Goal: Contribute content: Add original content to the website for others to see

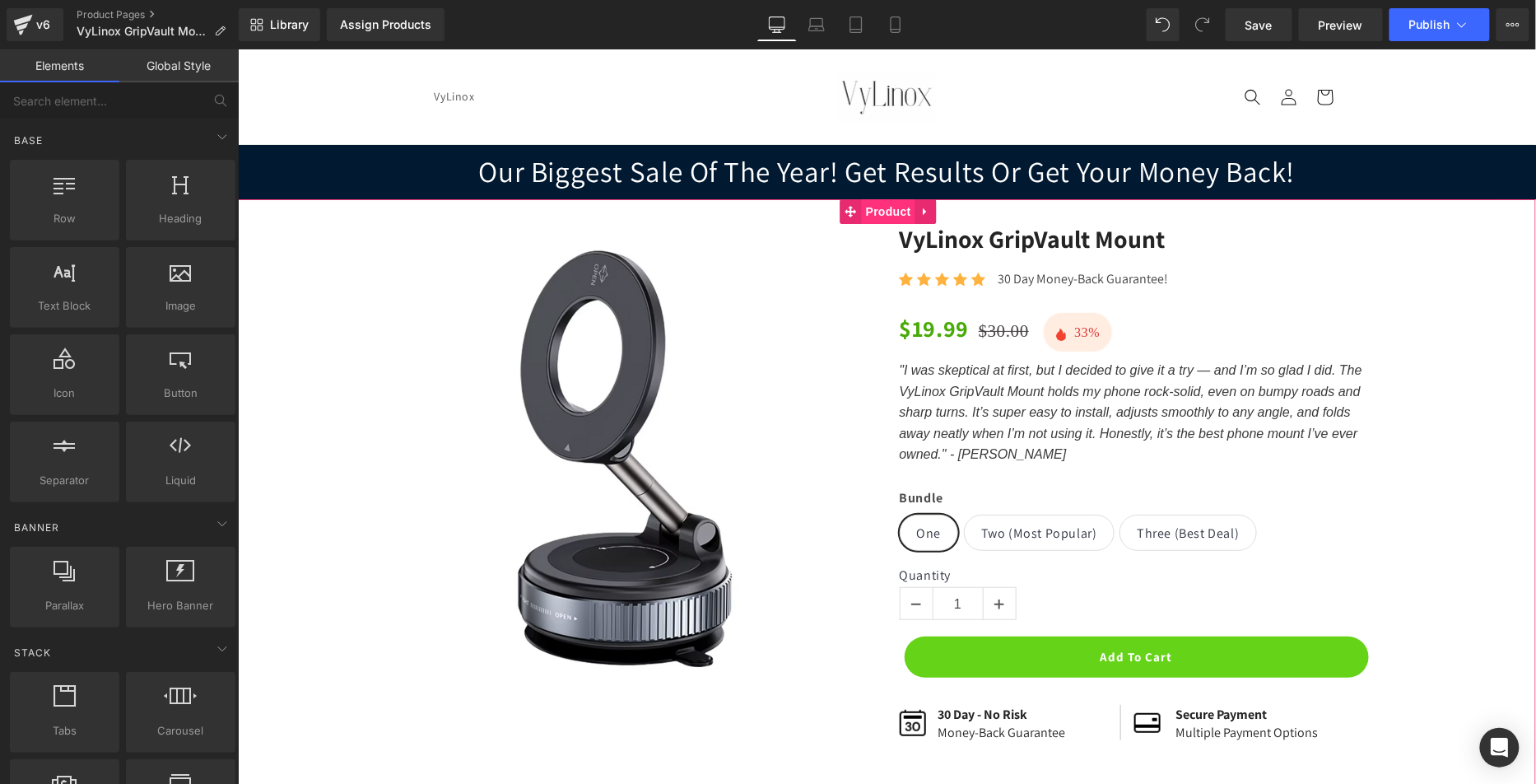
click at [893, 212] on span "Product" at bounding box center [888, 211] width 53 height 25
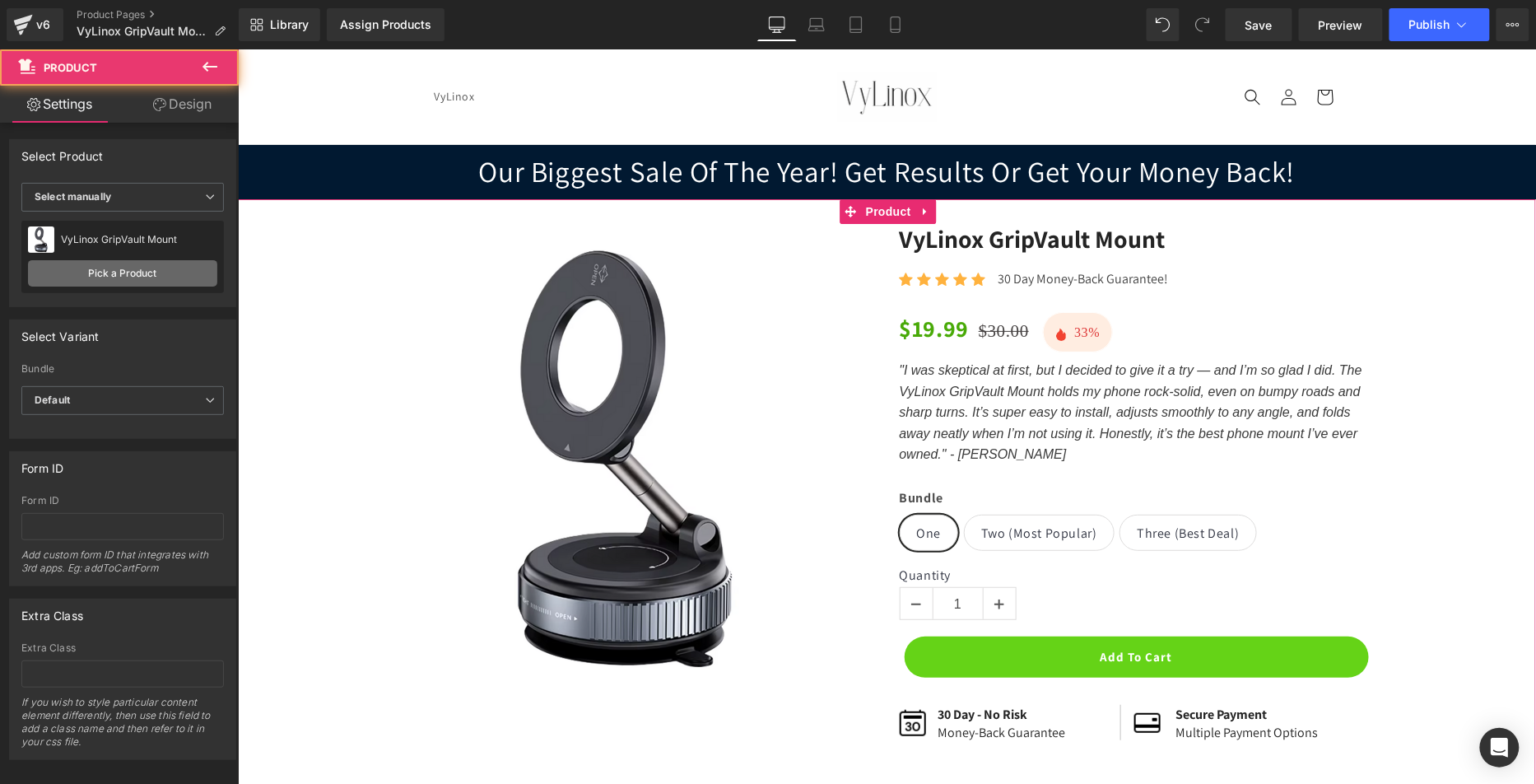
click at [107, 277] on link "Pick a Product" at bounding box center [123, 274] width 190 height 27
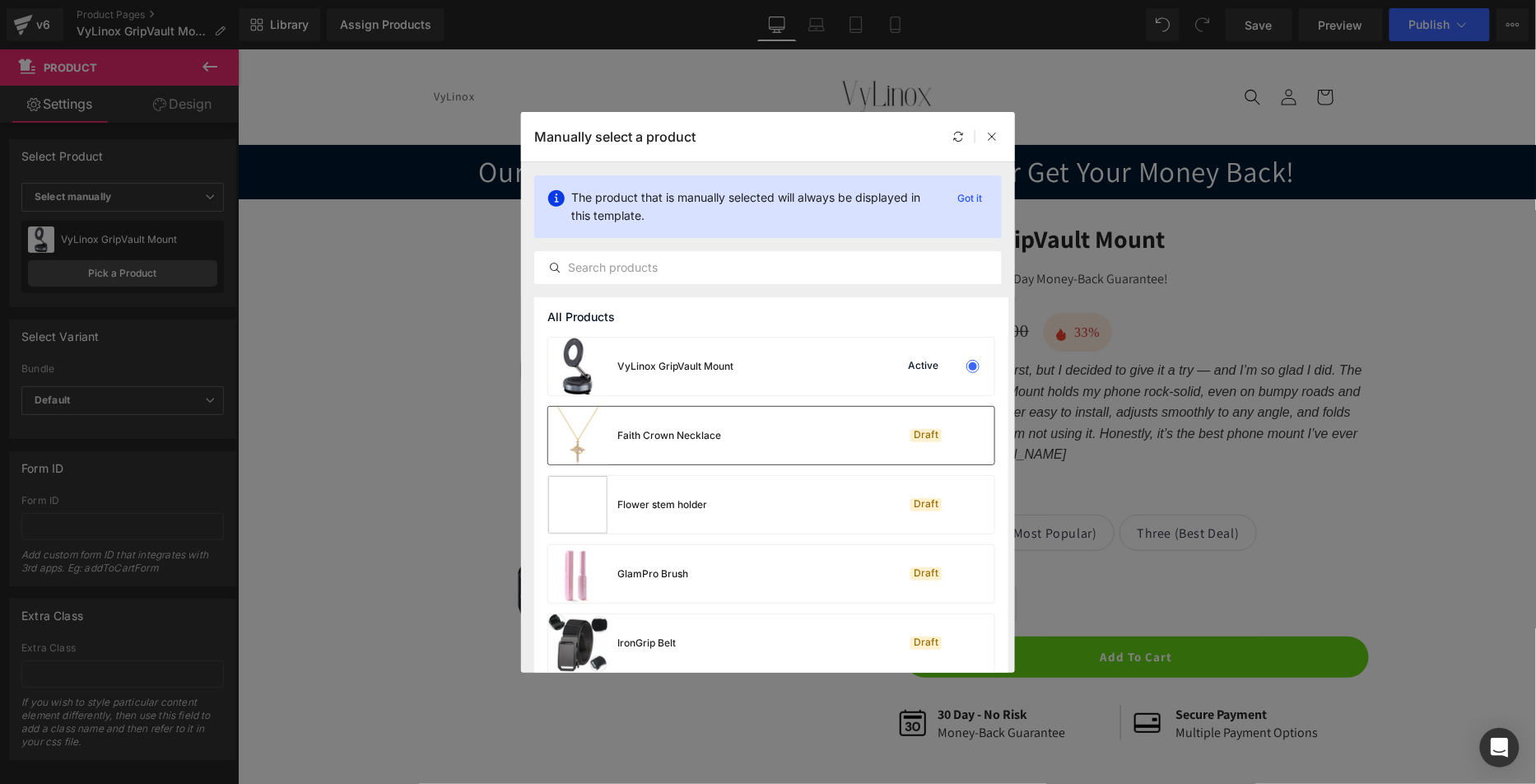
click at [716, 445] on div "Faith Crown Necklace" at bounding box center [635, 435] width 173 height 57
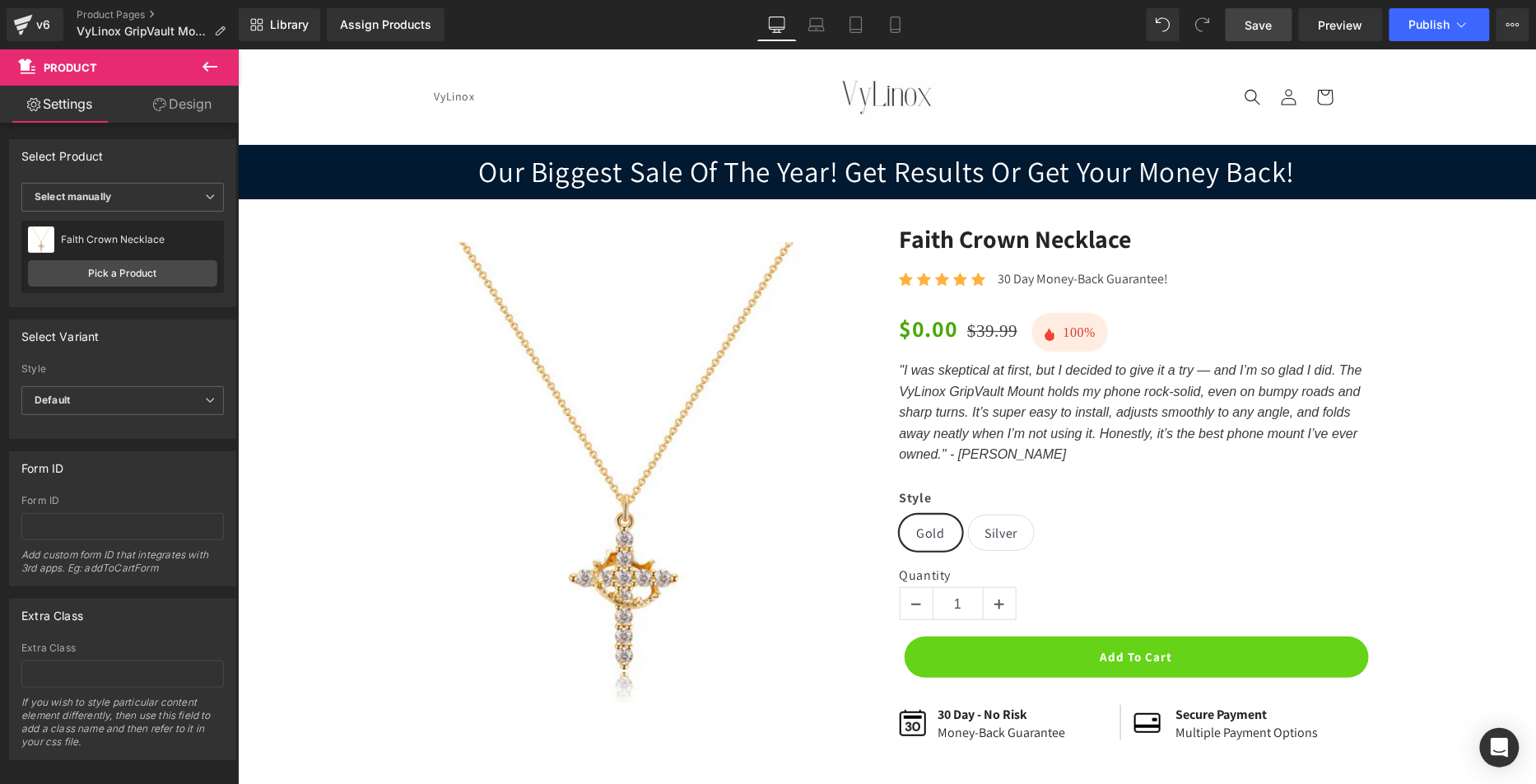
click at [1283, 17] on link "Save" at bounding box center [1259, 25] width 67 height 33
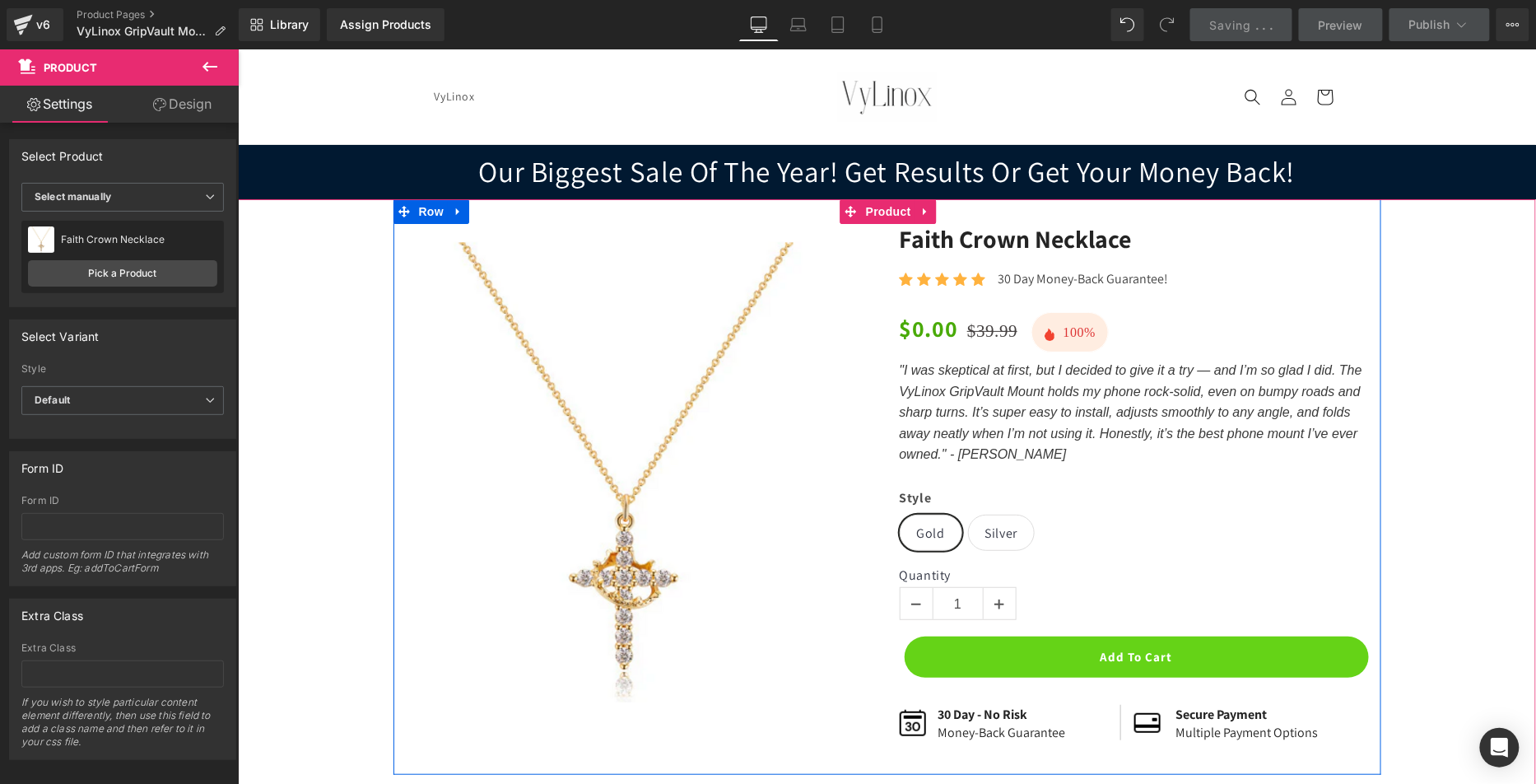
click at [877, 224] on div "Sale Off (P) Image Row" at bounding box center [640, 461] width 494 height 478
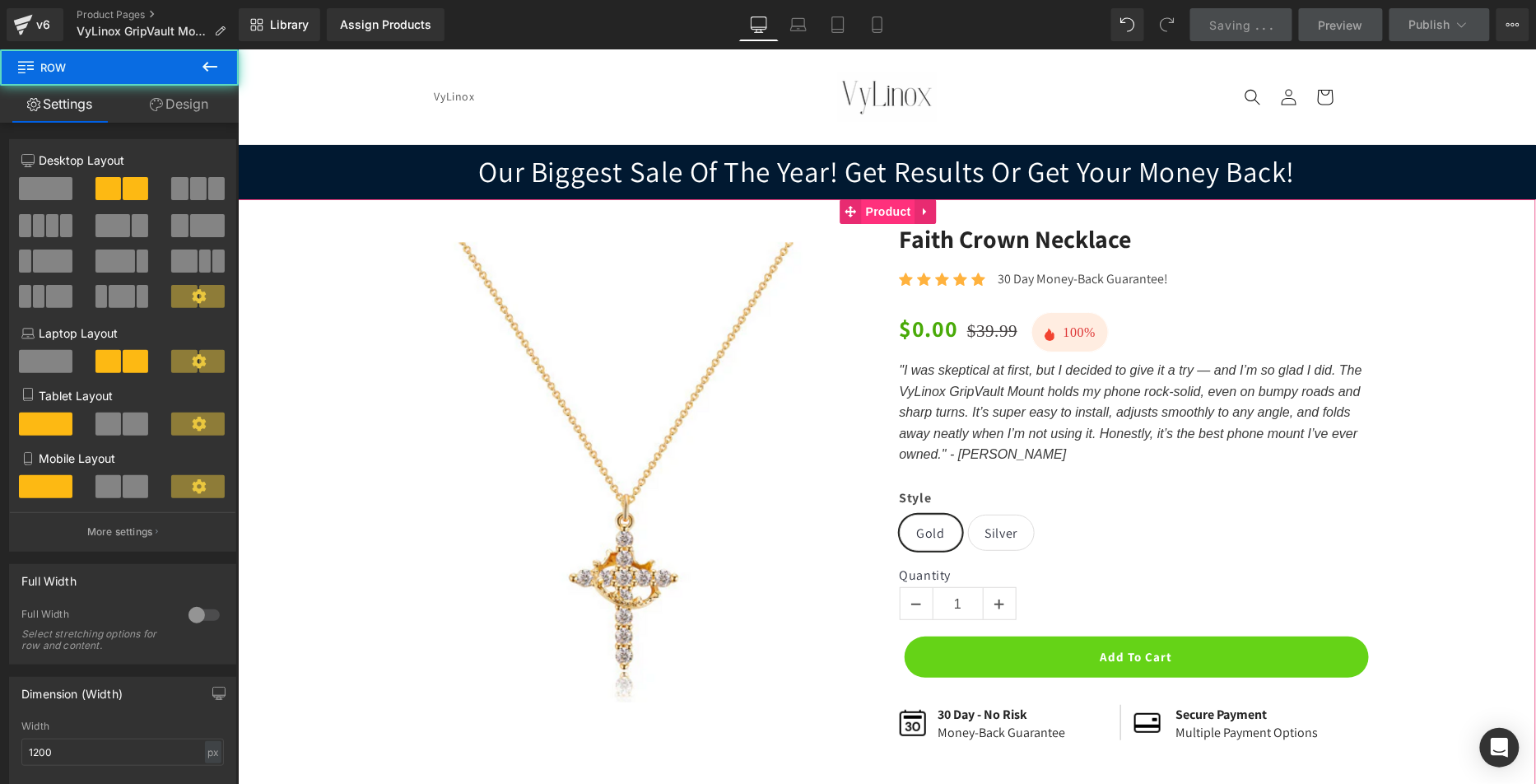
click at [887, 212] on span "Product" at bounding box center [888, 211] width 53 height 25
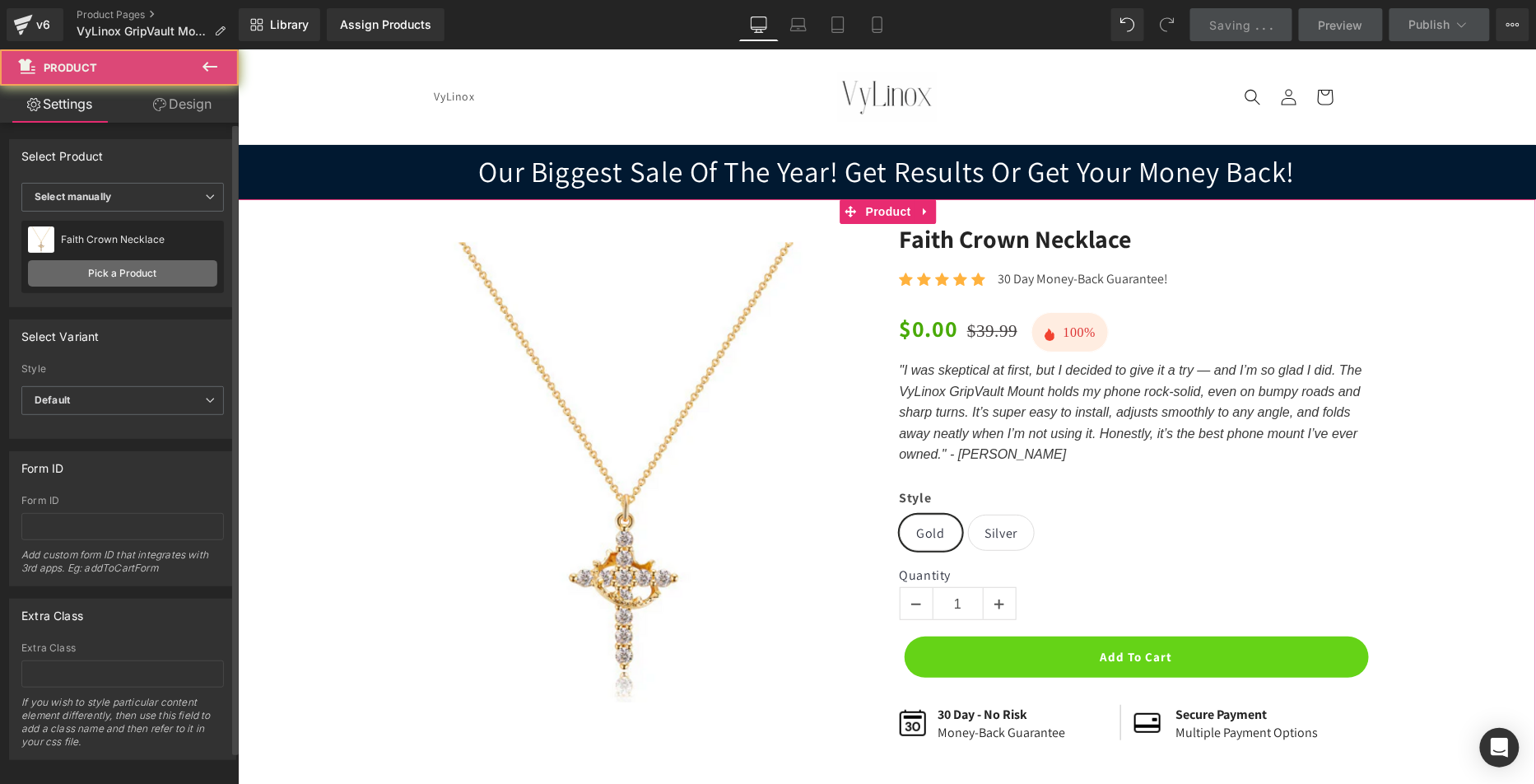
click at [141, 271] on link "Pick a Product" at bounding box center [123, 274] width 190 height 27
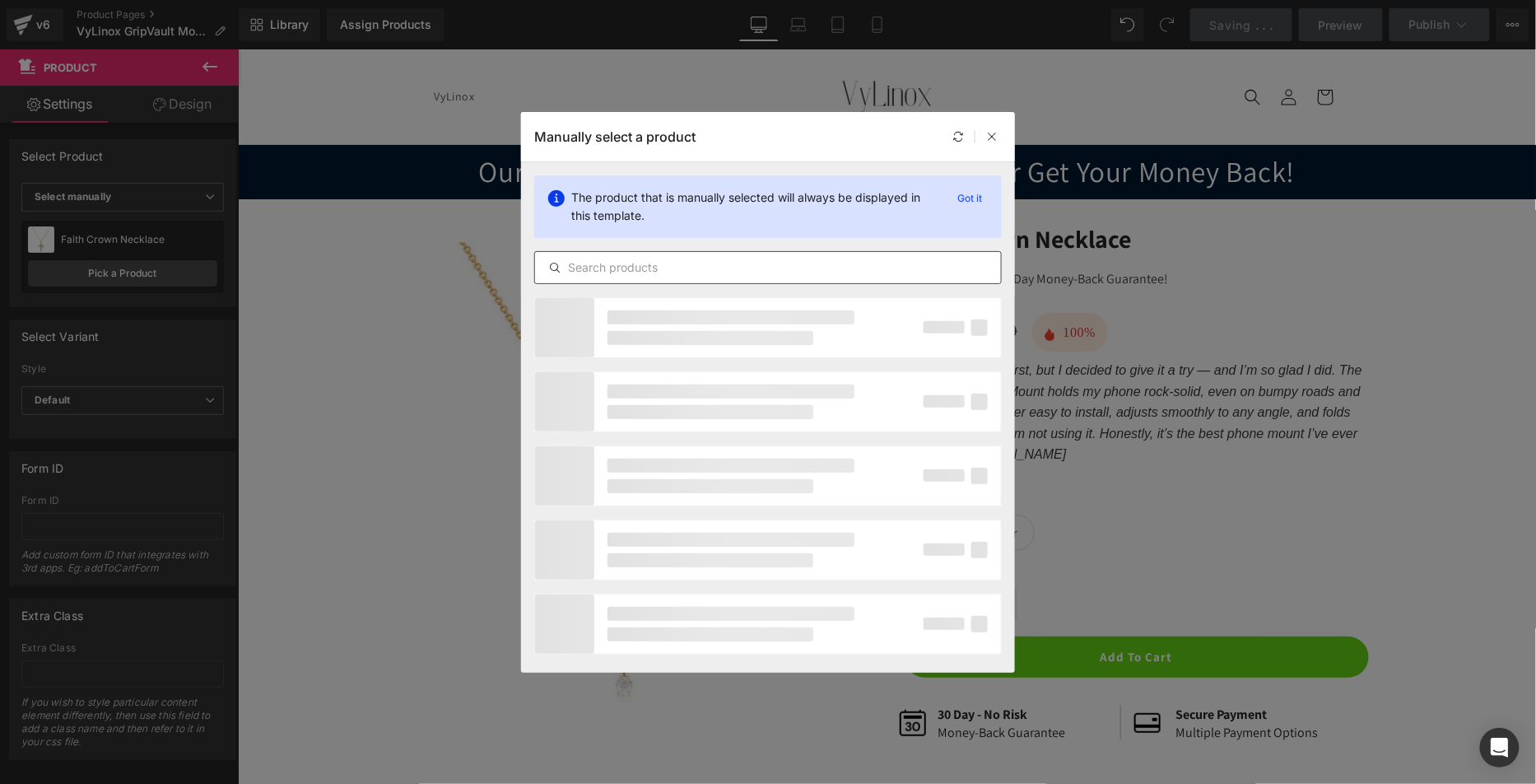
click at [675, 264] on input "text" at bounding box center [768, 268] width 466 height 20
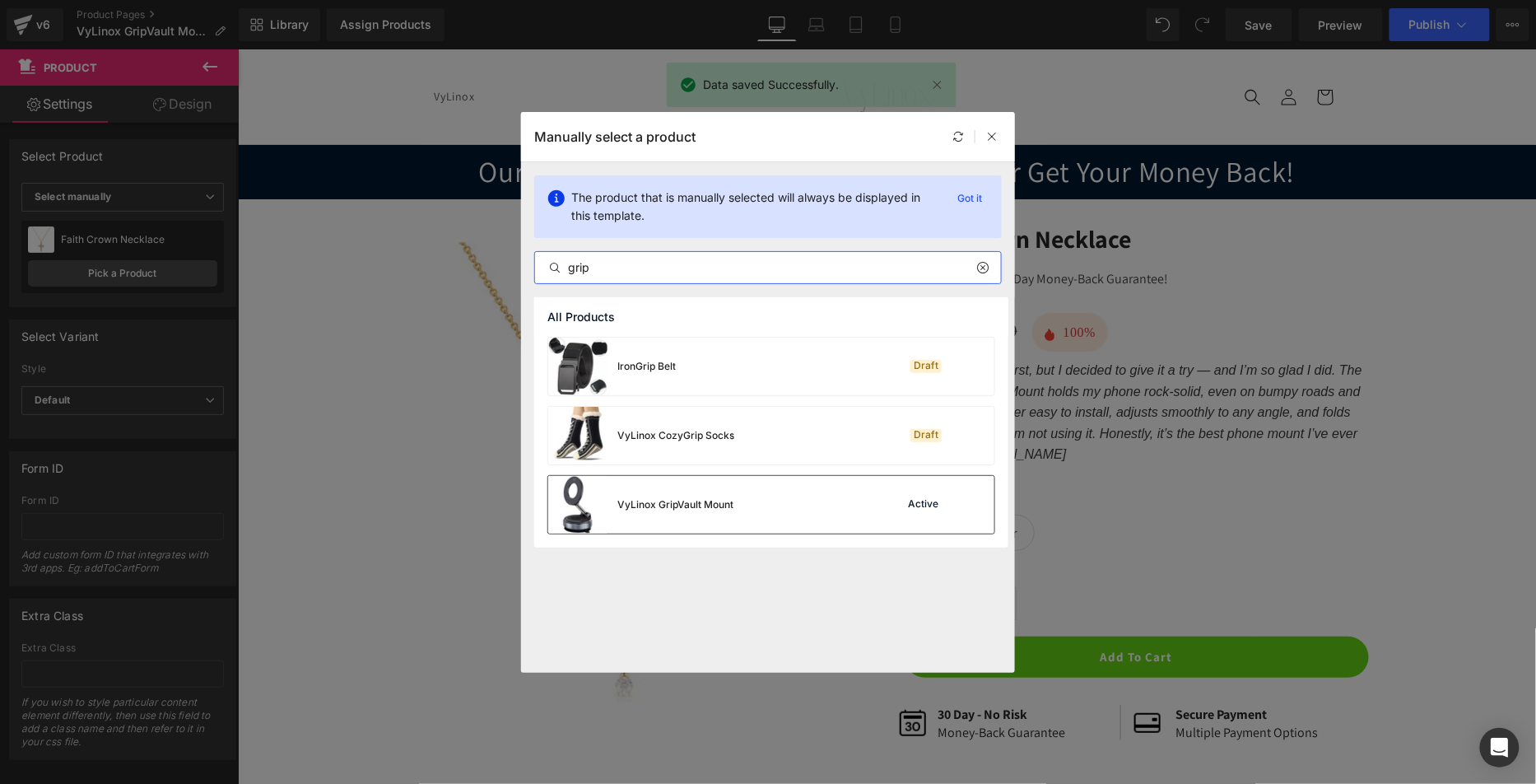
type input "grip"
click at [771, 498] on div "VyLinox GripVault Mount Active" at bounding box center [771, 504] width 447 height 57
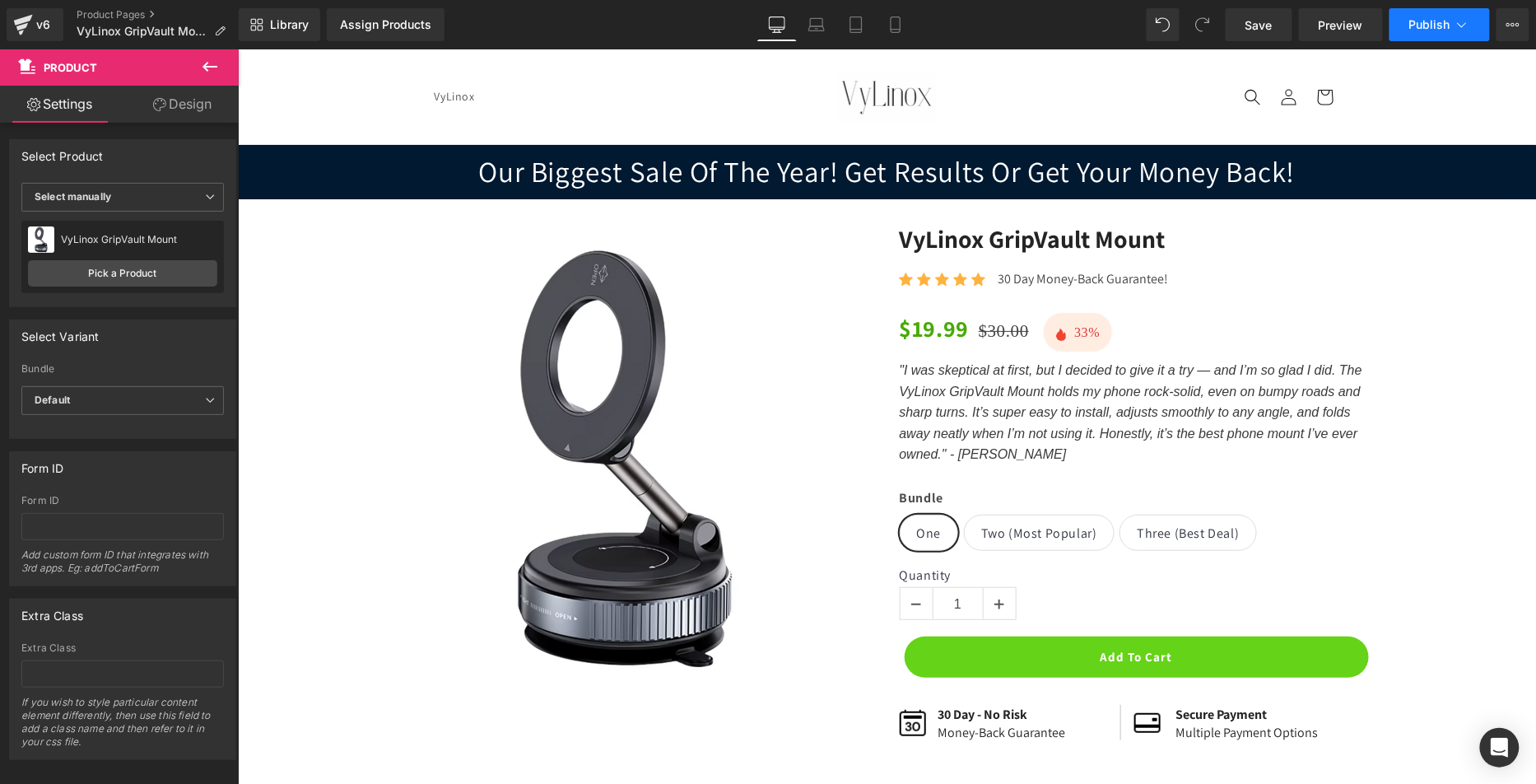
click at [1435, 18] on span "Publish" at bounding box center [1430, 25] width 42 height 13
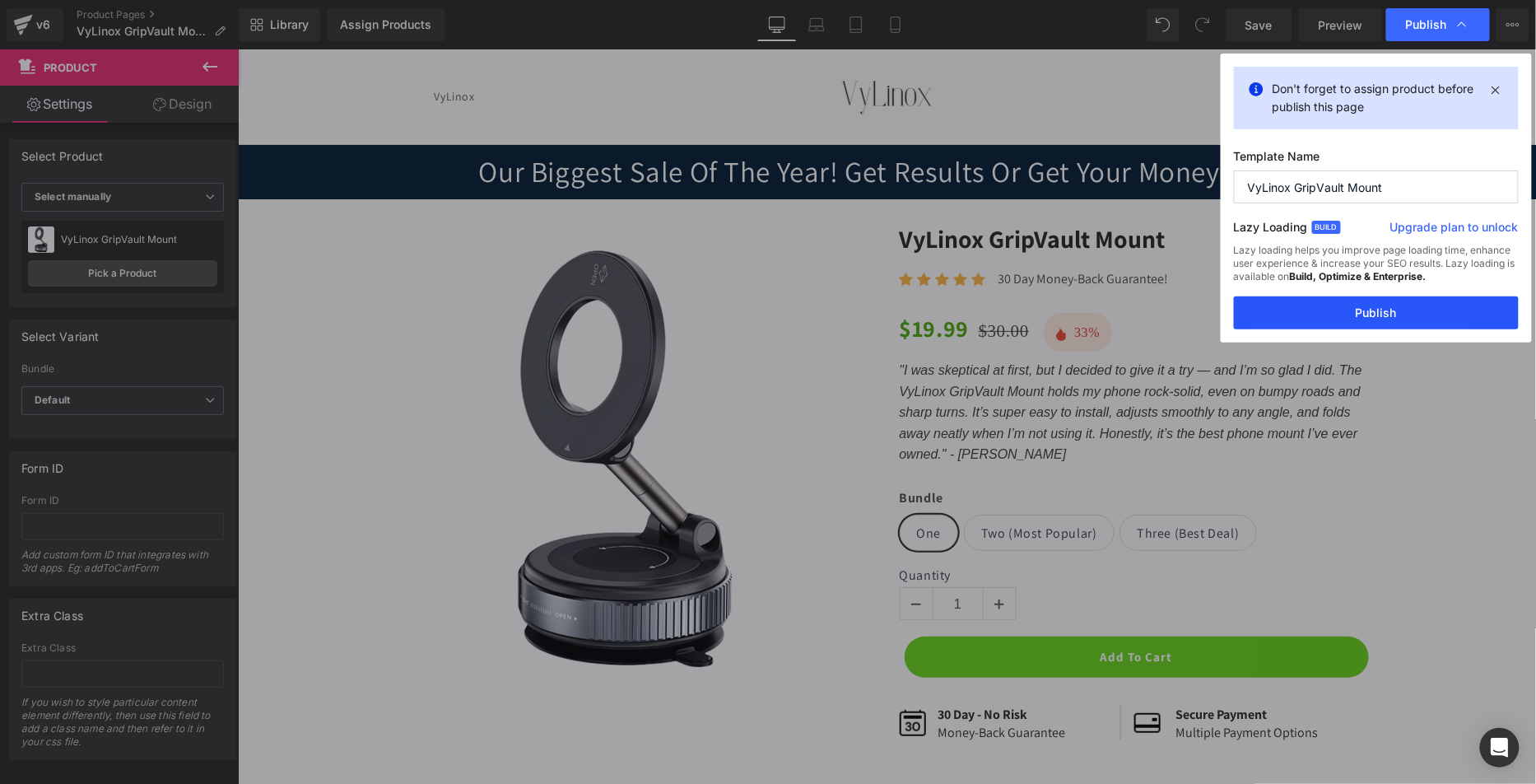
click at [1361, 304] on button "Publish" at bounding box center [1376, 313] width 285 height 33
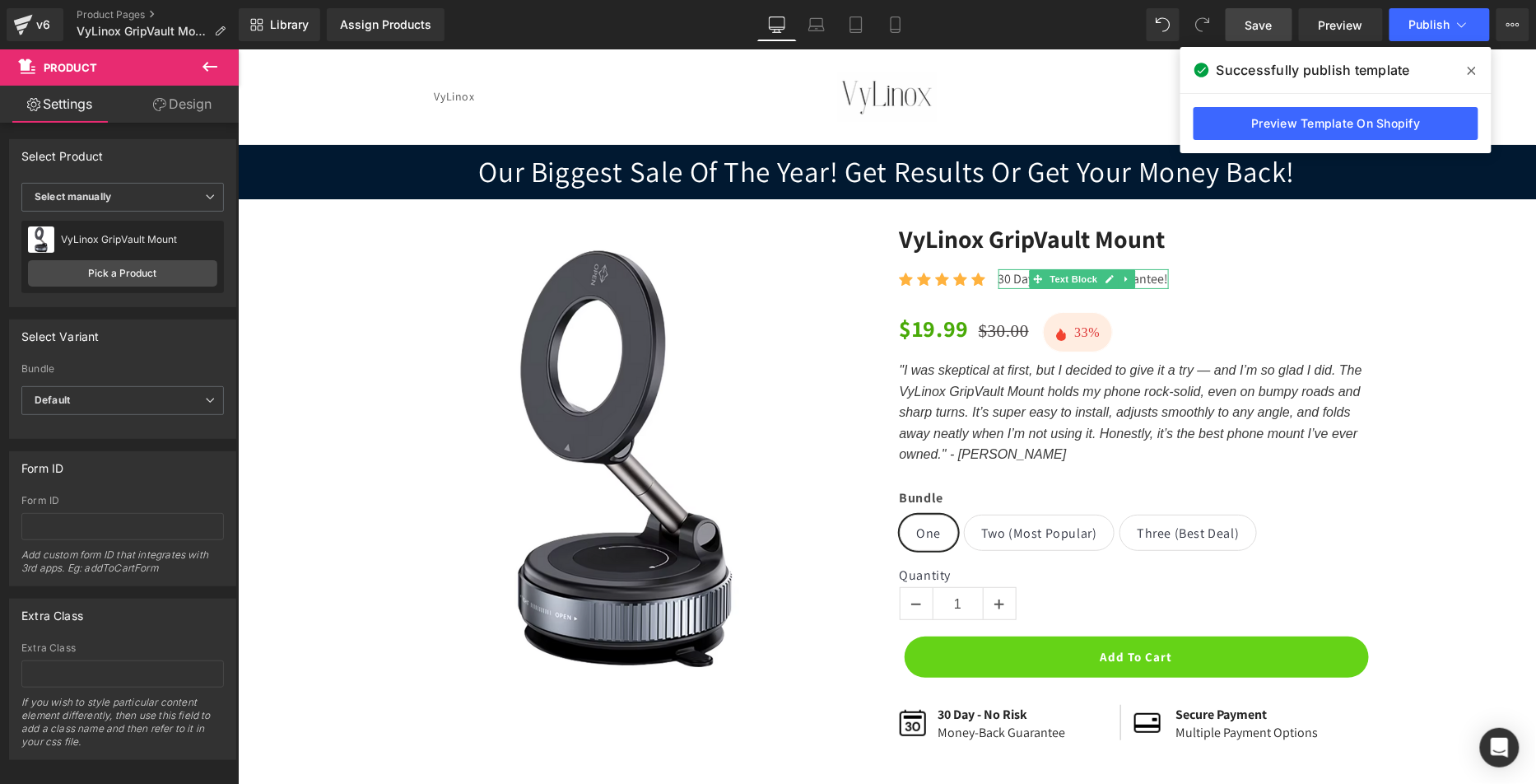
click at [1252, 12] on link "Save" at bounding box center [1259, 25] width 67 height 33
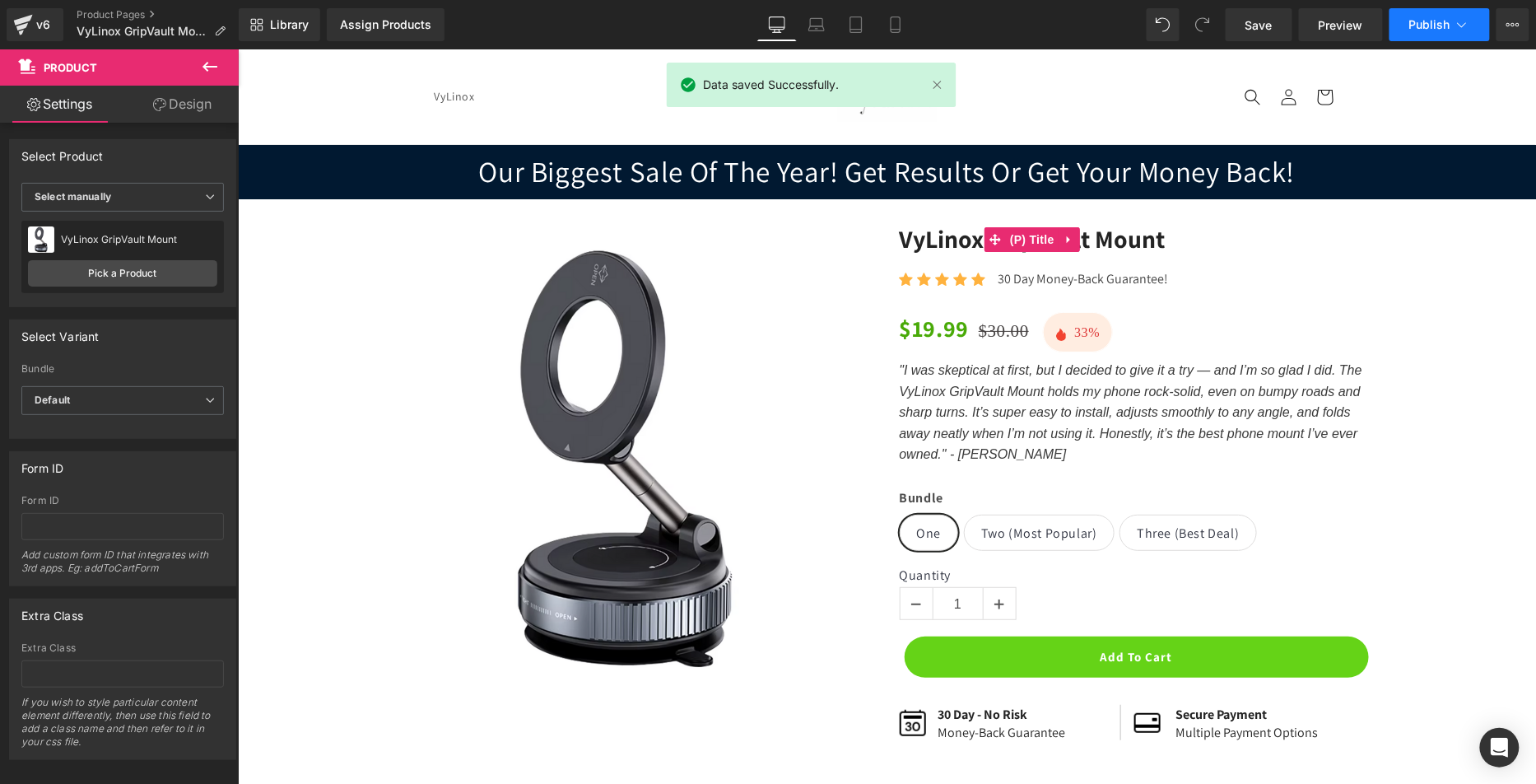
click at [1434, 18] on span "Publish" at bounding box center [1430, 25] width 42 height 13
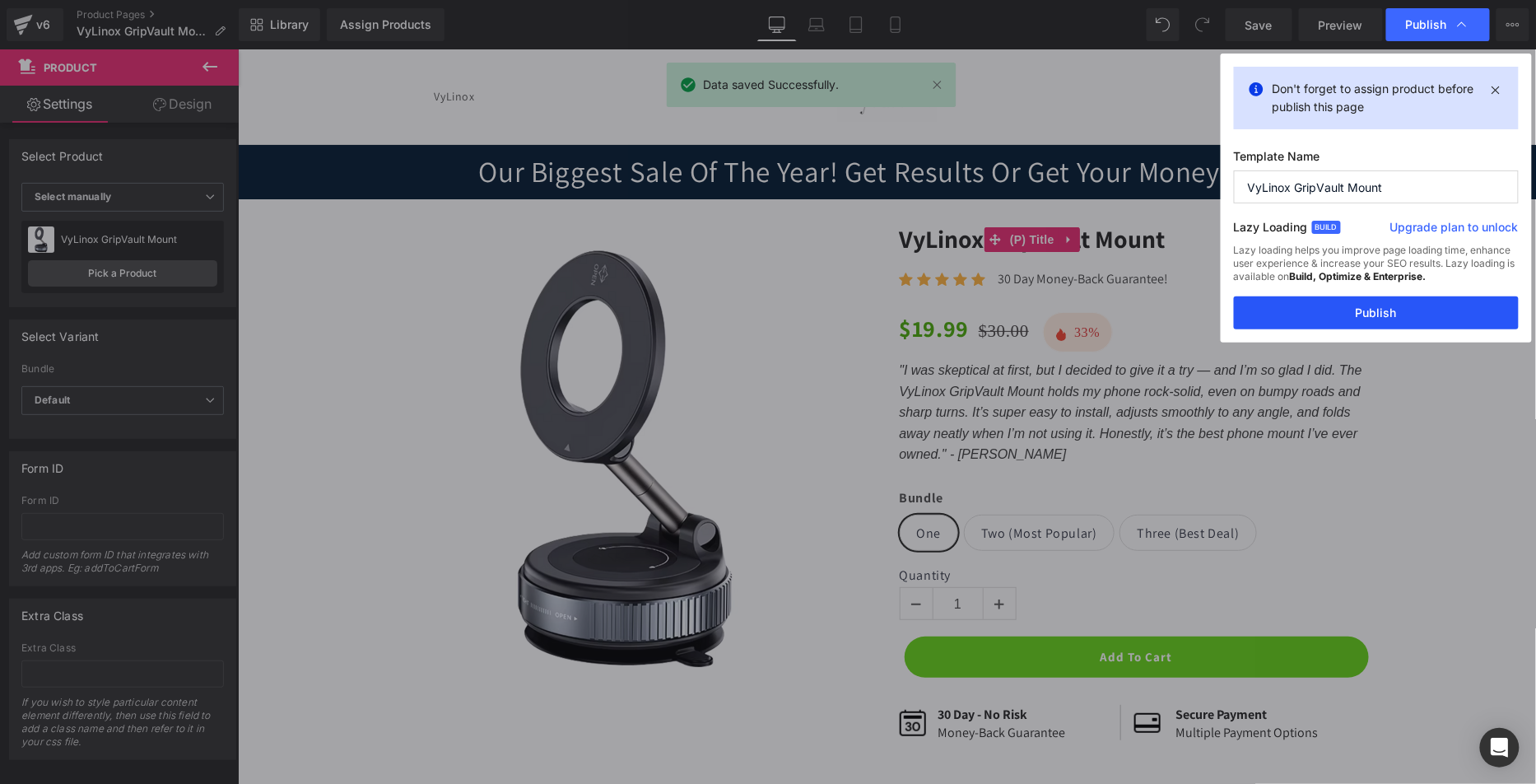
drag, startPoint x: 1350, startPoint y: 299, endPoint x: 658, endPoint y: 279, distance: 692.3
click at [1350, 299] on button "Publish" at bounding box center [1376, 313] width 285 height 33
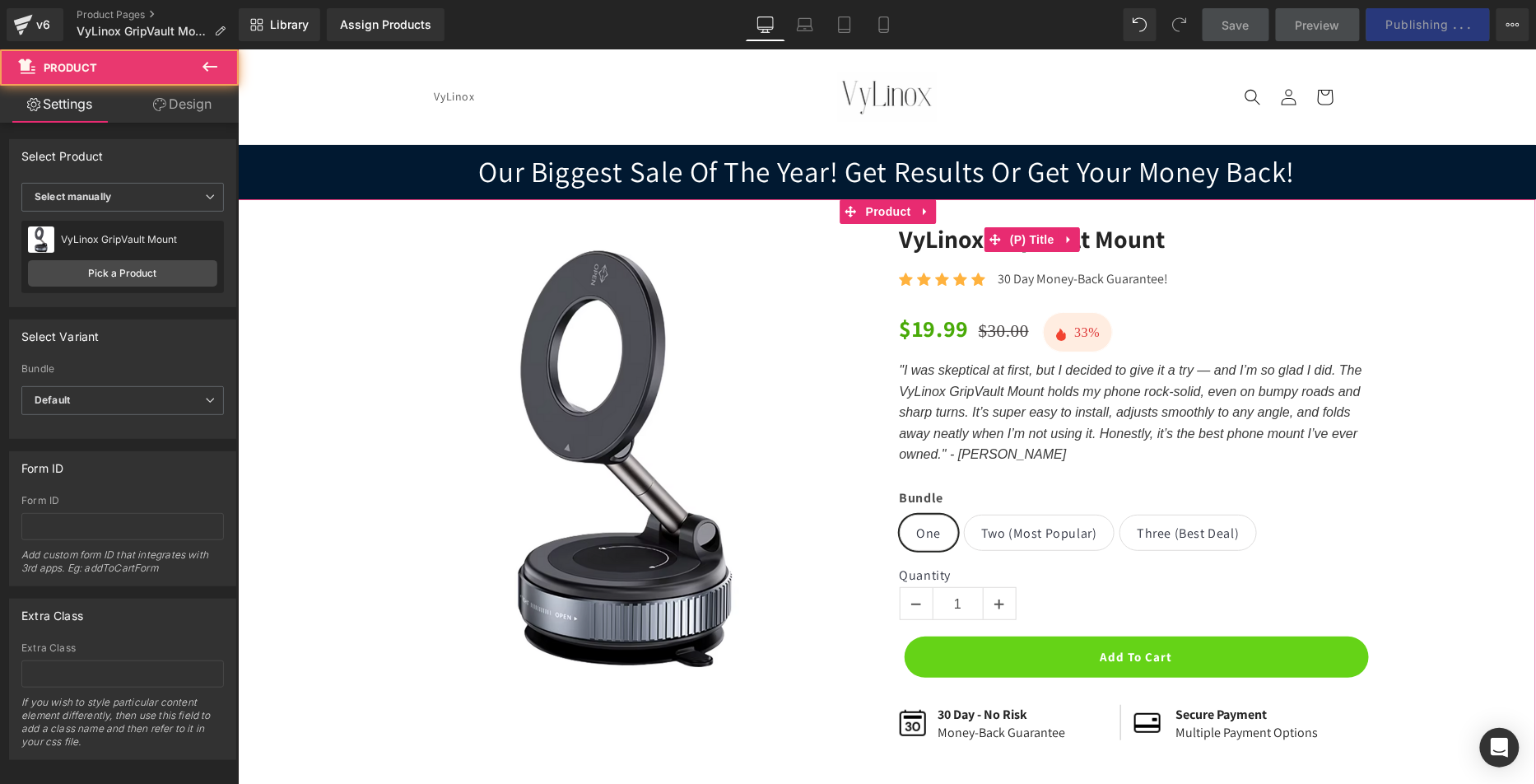
drag, startPoint x: 1418, startPoint y: 392, endPoint x: 1282, endPoint y: 393, distance: 136.0
click at [1418, 392] on div "Sale Off (P) Image Row VyLinox GripVault Mount (P) Title Icon Icon Icon Icon Ic…" at bounding box center [887, 498] width 1282 height 551
